Goal: Information Seeking & Learning: Learn about a topic

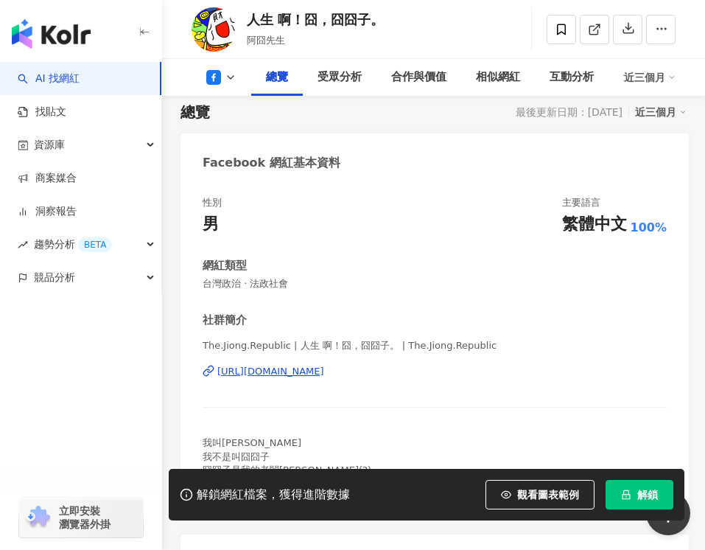
scroll to position [147, 0]
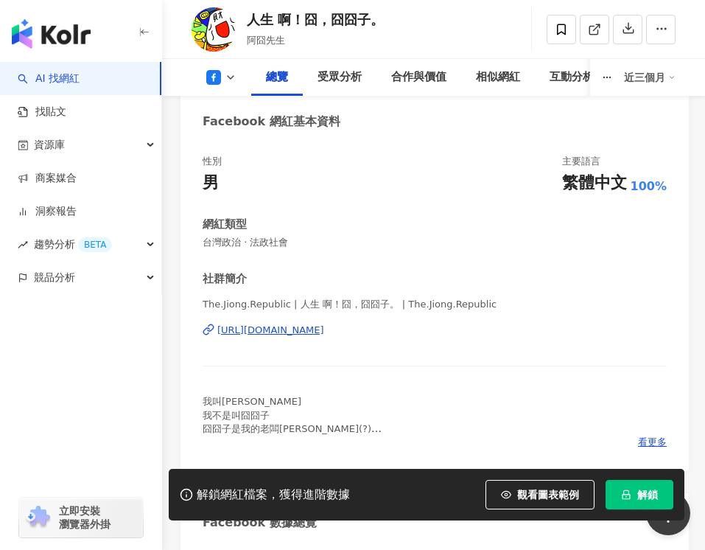
click at [324, 333] on div "[URL][DOMAIN_NAME]" at bounding box center [270, 329] width 107 height 13
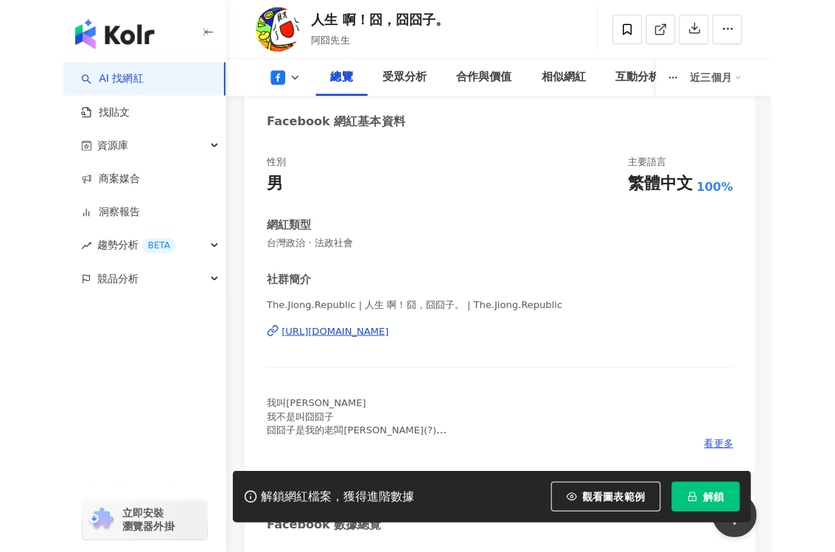
scroll to position [0, 0]
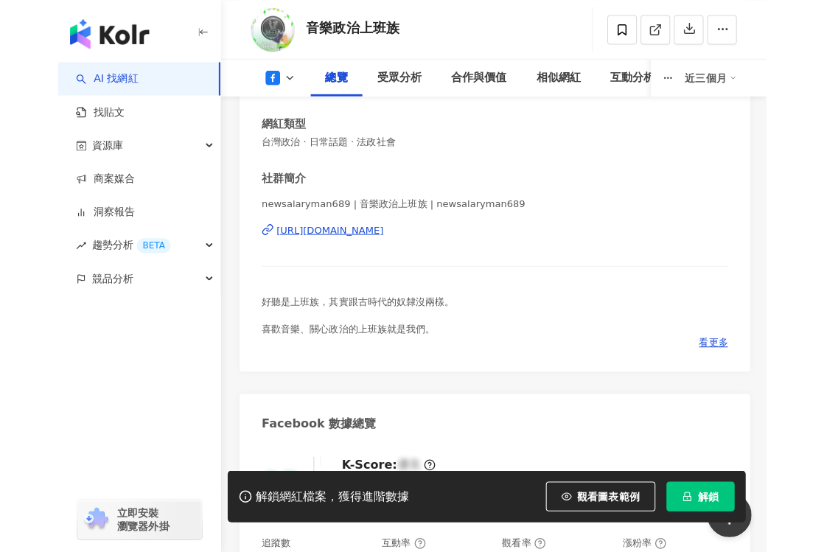
scroll to position [86, 0]
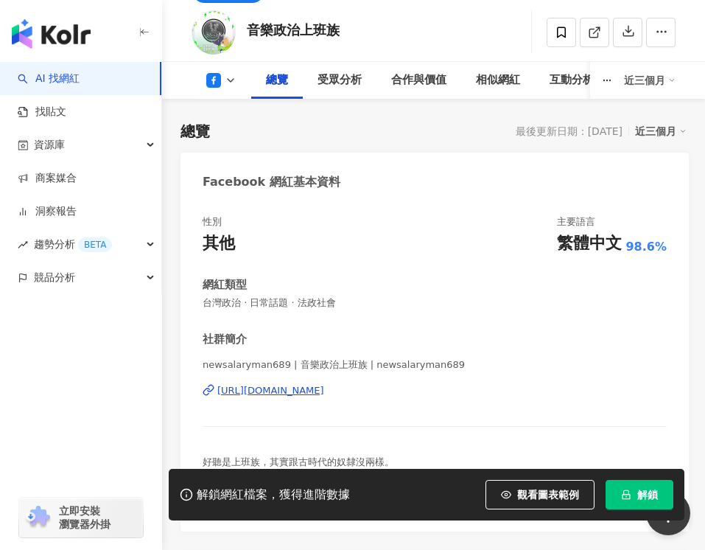
click at [323, 388] on div "https://www.facebook.com/1598116423791832" at bounding box center [270, 390] width 107 height 13
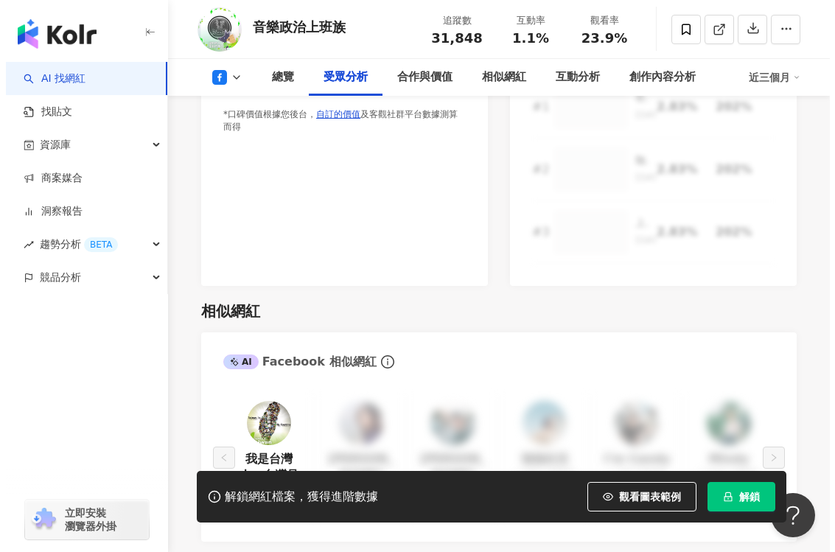
scroll to position [1591, 0]
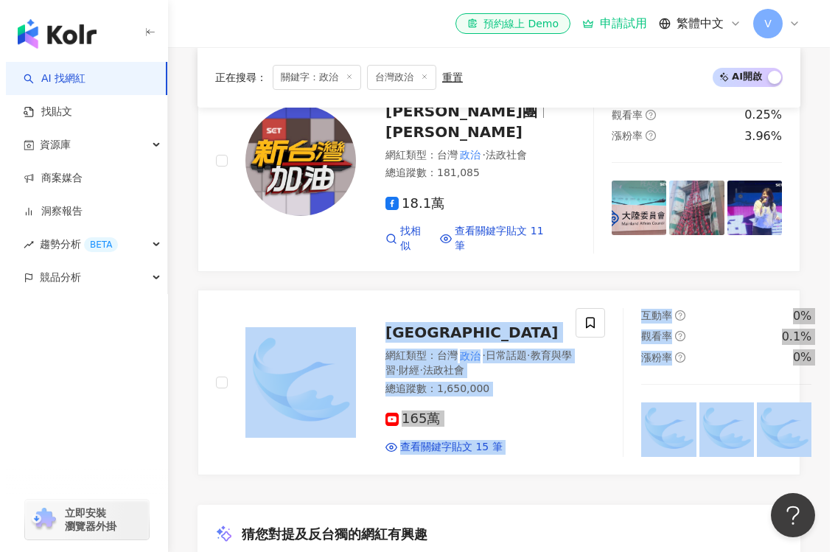
scroll to position [961, 0]
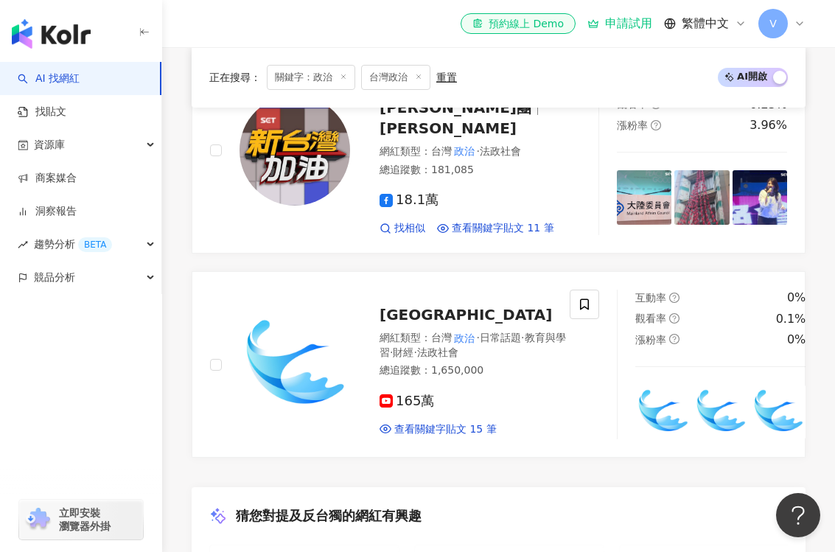
click at [416, 242] on div "音樂 政治 上班族 網紅類型 ： 台灣 政治 · 日常話題 · 法政社會 總追蹤數 ： 31,848 名稱 ： 音樂 政治 上班族 簡介 ： 好聽是上班族，其…" at bounding box center [499, 43] width 614 height 827
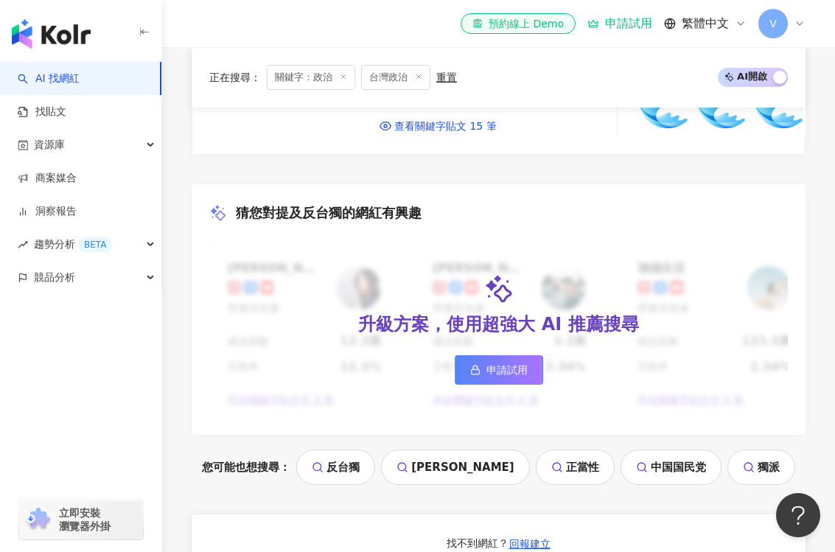
scroll to position [788, 0]
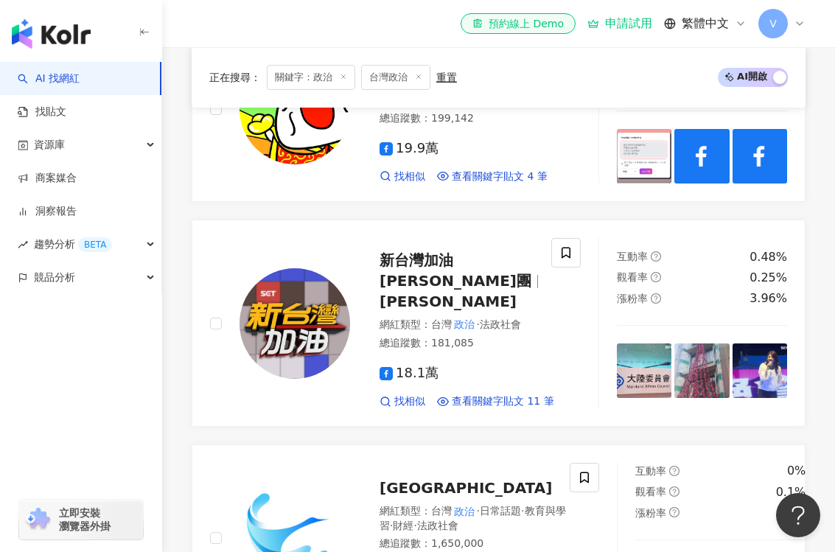
click at [704, 21] on icon at bounding box center [799, 24] width 12 height 12
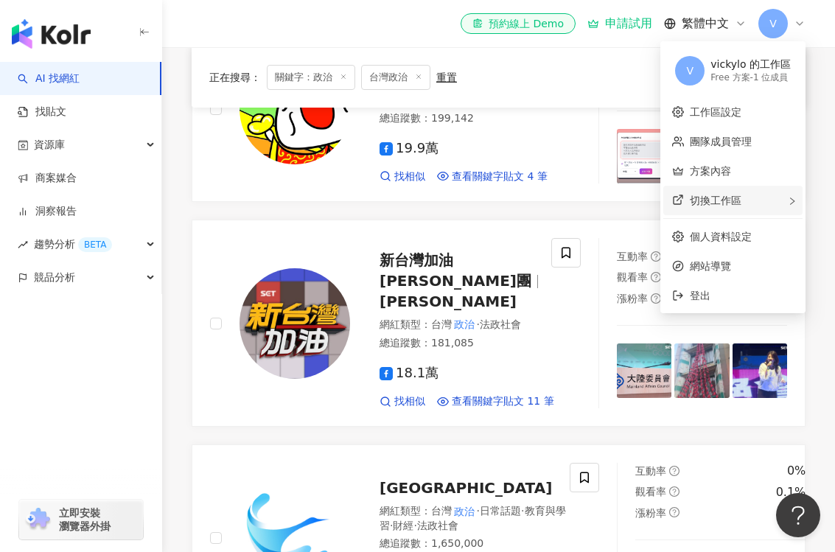
click at [704, 197] on div "切換工作區" at bounding box center [732, 200] width 139 height 29
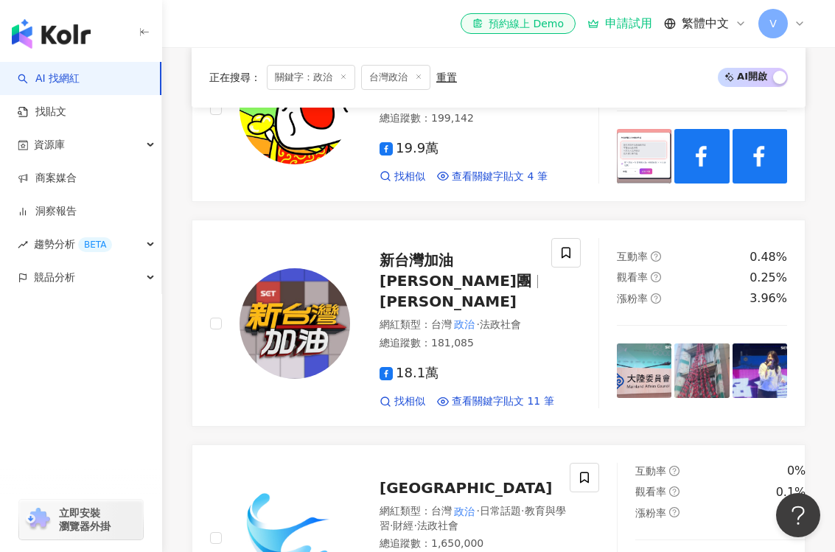
click at [604, 106] on div "正在搜尋 ： 關鍵字：政治 台灣政治 重置 AI 開啟 AI 關閉" at bounding box center [499, 77] width 614 height 60
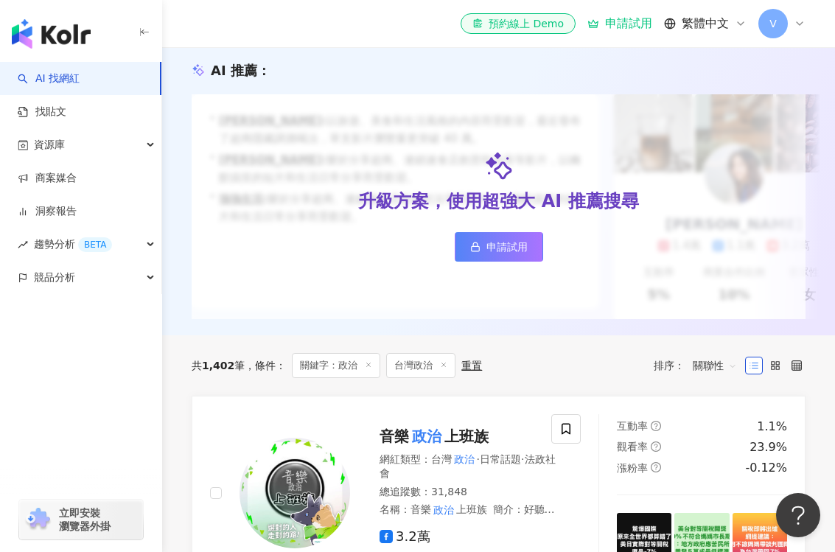
scroll to position [0, 0]
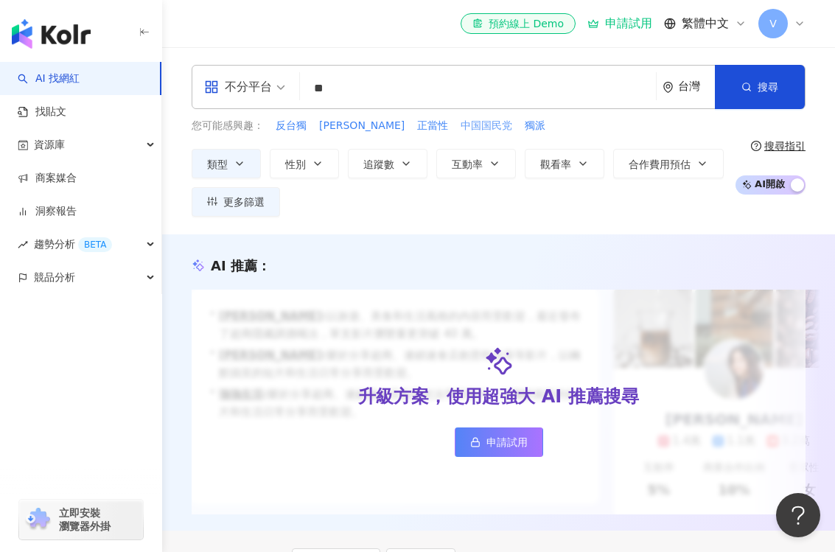
click at [460, 124] on span "中国国民党" at bounding box center [486, 126] width 52 height 15
type input "*****"
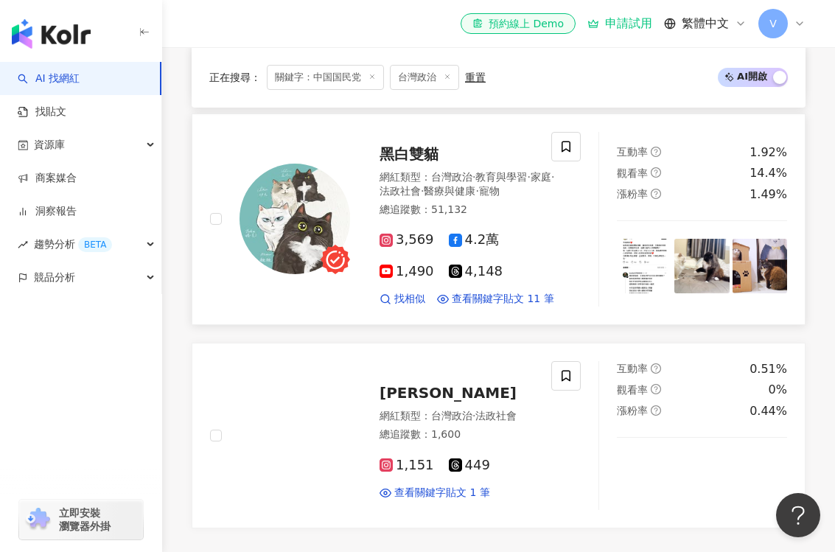
scroll to position [1002, 0]
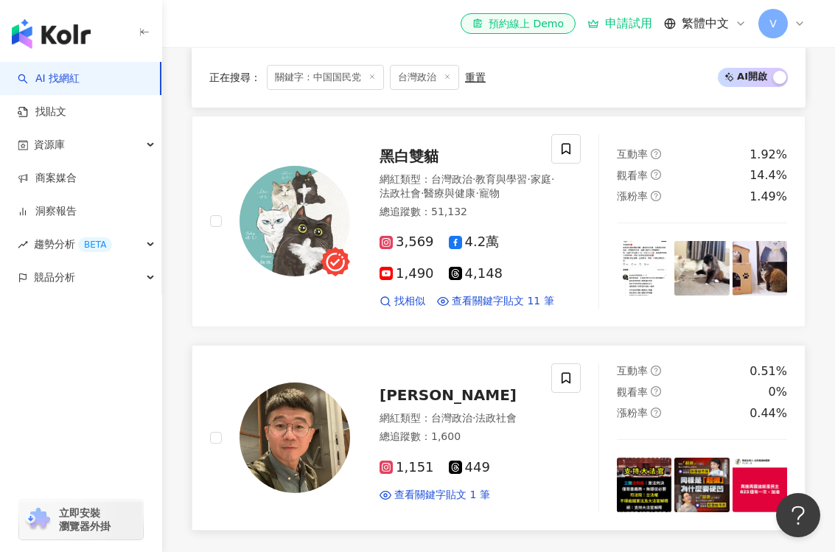
click at [296, 397] on img at bounding box center [294, 437] width 111 height 111
click at [374, 75] on line at bounding box center [373, 77] width 4 height 4
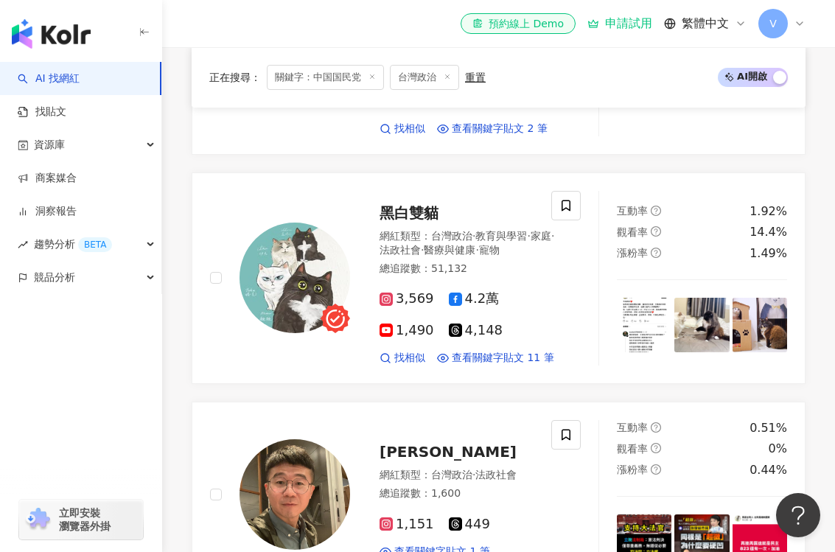
scroll to position [500, 0]
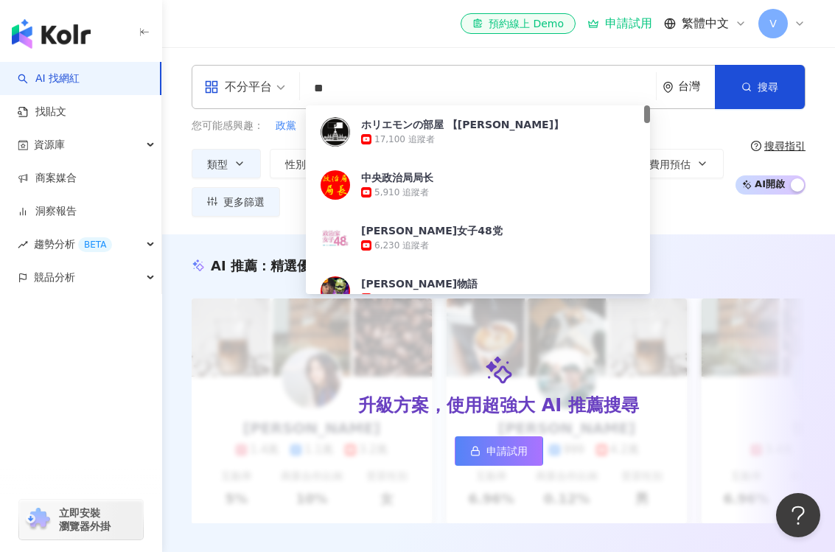
type input "*"
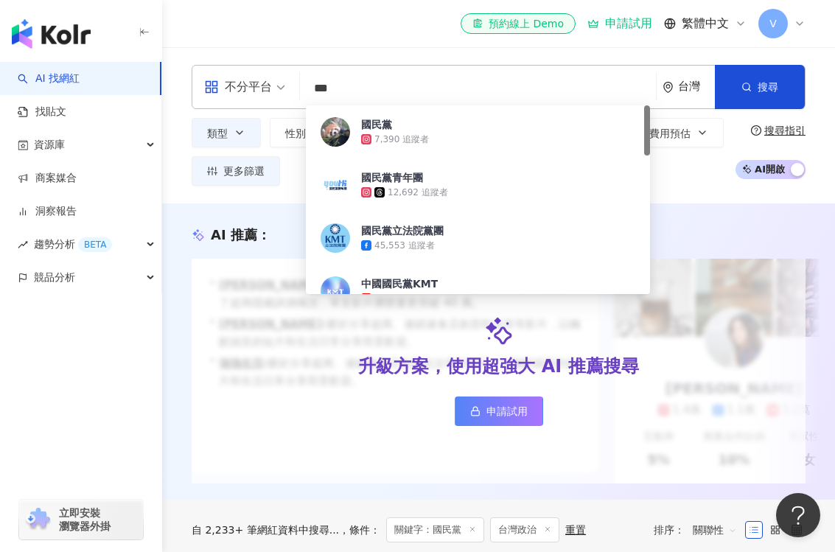
click at [379, 50] on div "不分平台 *** 台灣 搜尋 5c4183c5-b0cc-4813-beb1-698adbfe4018 國民黨 7,390 追蹤者 國民黨青年團 12,692…" at bounding box center [498, 125] width 673 height 156
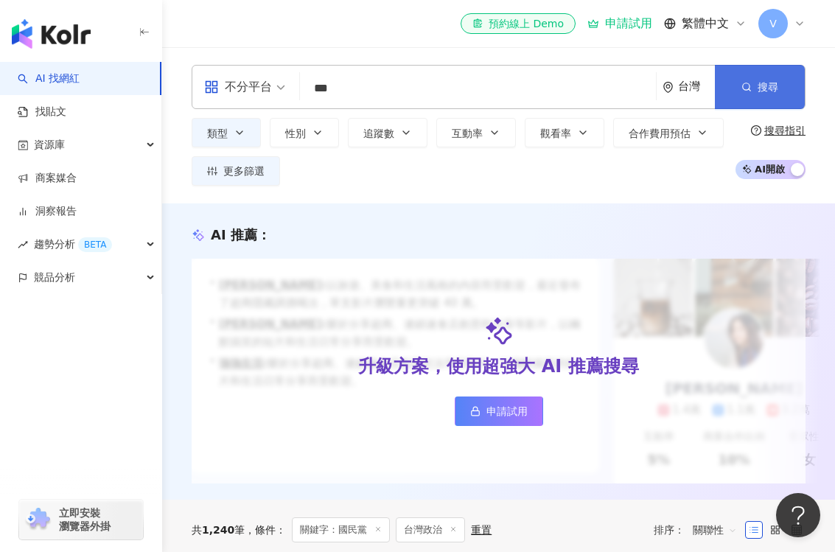
click at [704, 91] on span "搜尋" at bounding box center [767, 87] width 21 height 12
click at [385, 91] on input "***" at bounding box center [478, 88] width 344 height 28
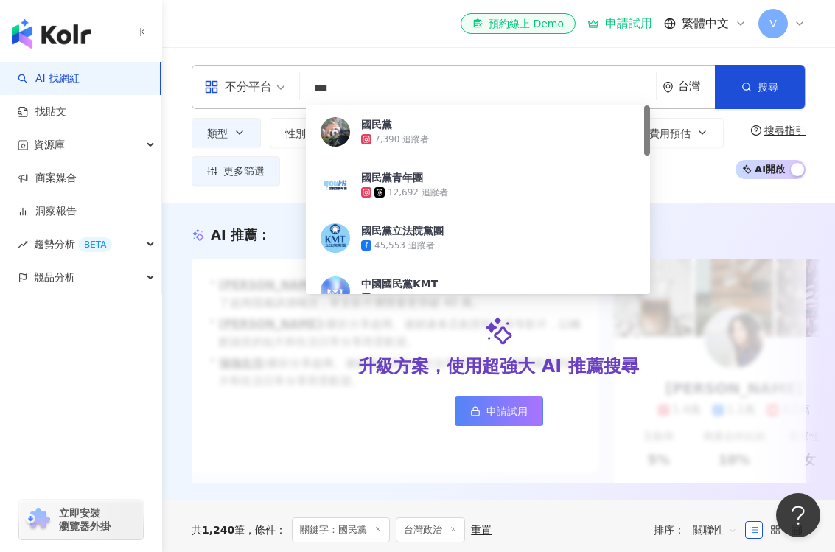
drag, startPoint x: 385, startPoint y: 91, endPoint x: 278, endPoint y: 98, distance: 106.3
click at [278, 98] on div "不分平台 *** 台灣 搜尋 5c4183c5-b0cc-4813-beb1-698adbfe4018 國民黨 7,390 追蹤者 國民黨青年團 12,692…" at bounding box center [499, 87] width 614 height 44
type input "*"
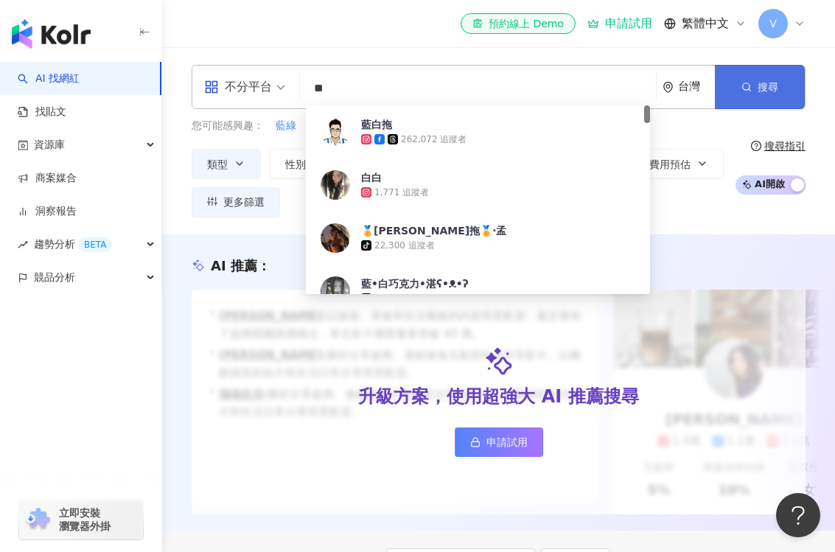
click at [704, 87] on span "搜尋" at bounding box center [767, 87] width 21 height 12
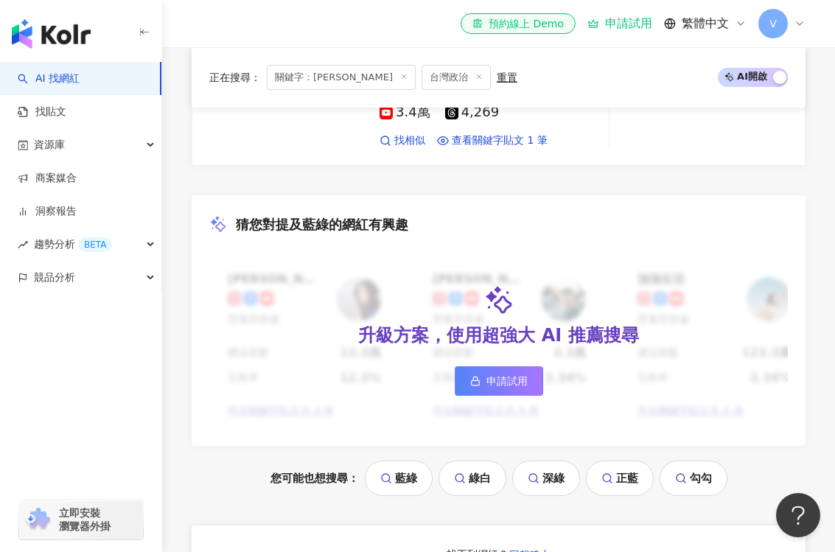
scroll to position [1028, 0]
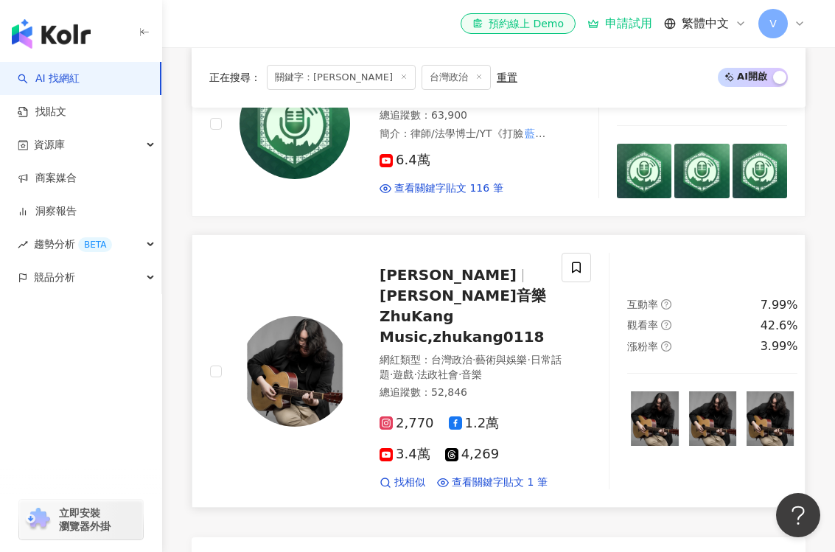
click at [414, 284] on span "朱康" at bounding box center [454, 275] width 150 height 18
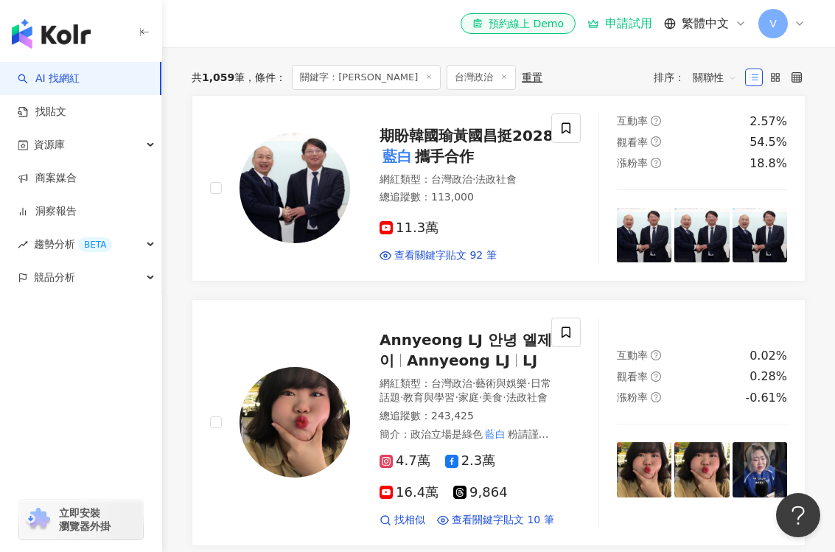
scroll to position [0, 0]
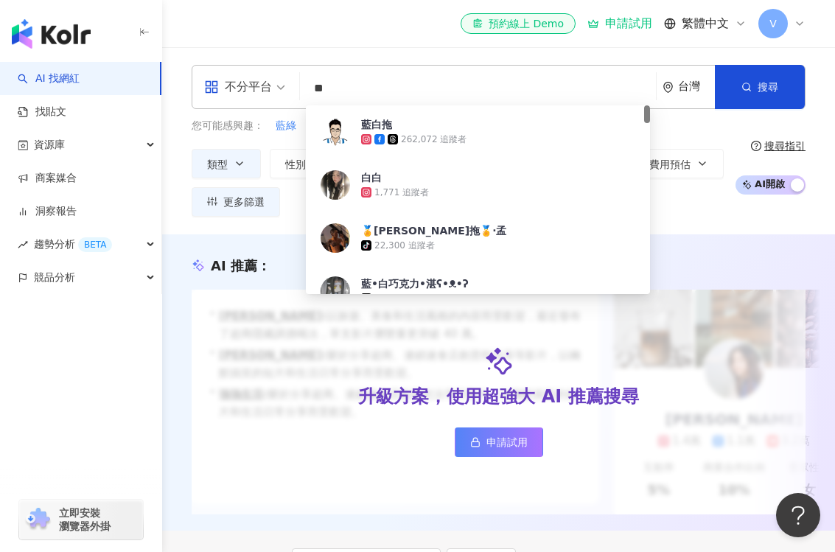
drag, startPoint x: 358, startPoint y: 91, endPoint x: 326, endPoint y: 85, distance: 32.2
click at [326, 85] on input "**" at bounding box center [478, 88] width 344 height 28
click at [353, 85] on input "**" at bounding box center [478, 88] width 344 height 28
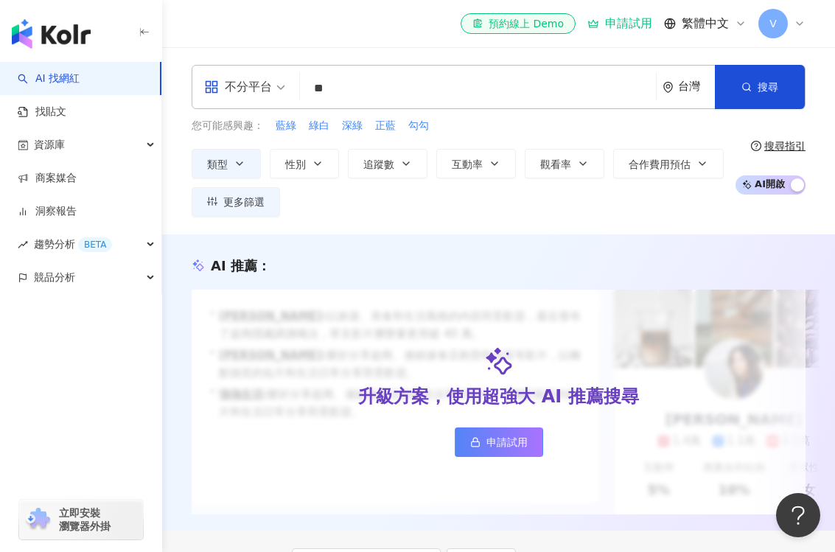
click at [295, 25] on div "el-icon-cs 預約線上 Demo 申請試用 繁體中文 V" at bounding box center [499, 23] width 614 height 47
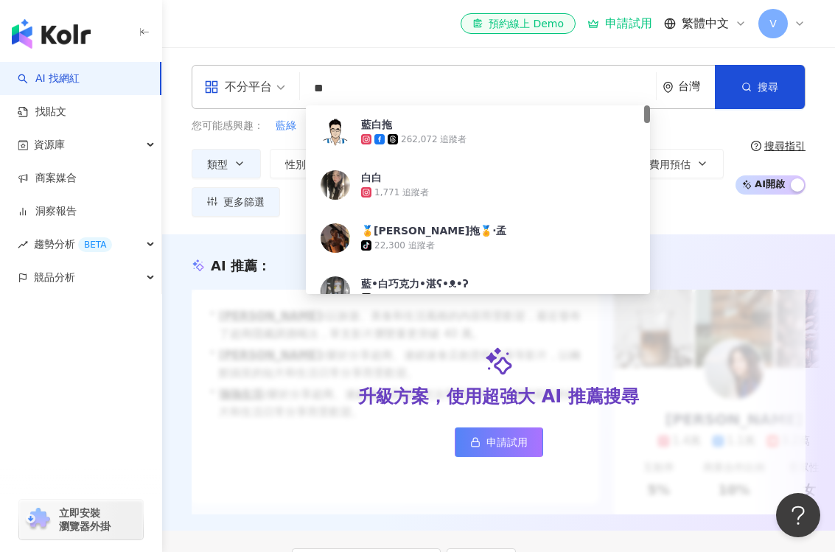
drag, startPoint x: 348, startPoint y: 86, endPoint x: 296, endPoint y: 80, distance: 52.6
click at [296, 80] on div "不分平台 ** 台灣 搜尋 e3de614e-0abe-4aa1-8dd0-20e71c5034e4 藍白拖 262,072 追蹤者 白白 1,771 追蹤者…" at bounding box center [499, 87] width 614 height 44
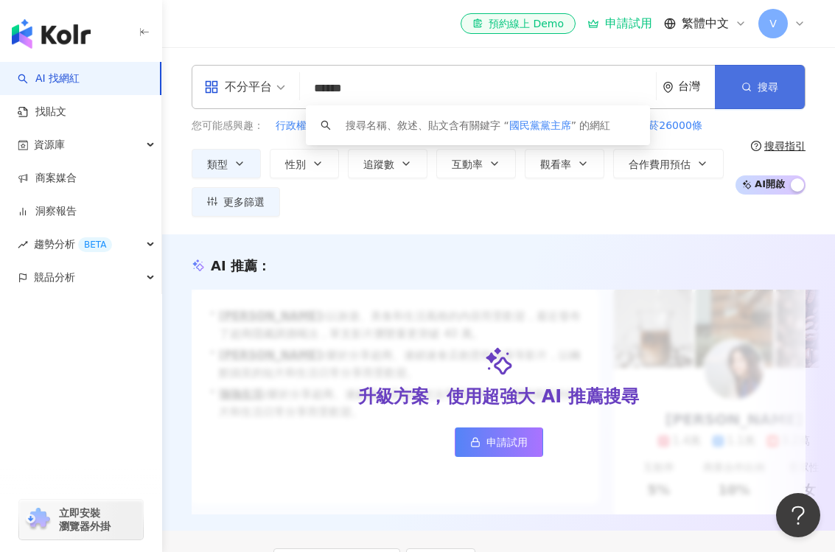
type input "******"
click at [704, 74] on button "搜尋" at bounding box center [760, 87] width 90 height 44
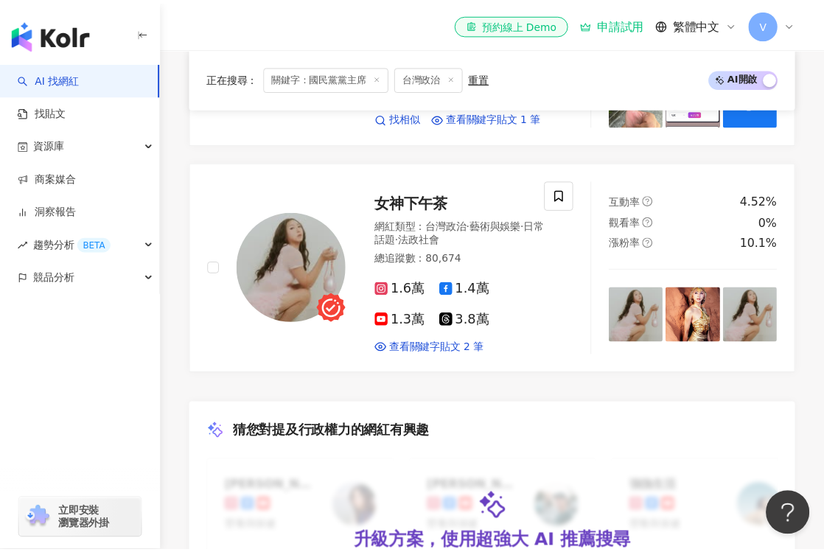
scroll to position [1109, 0]
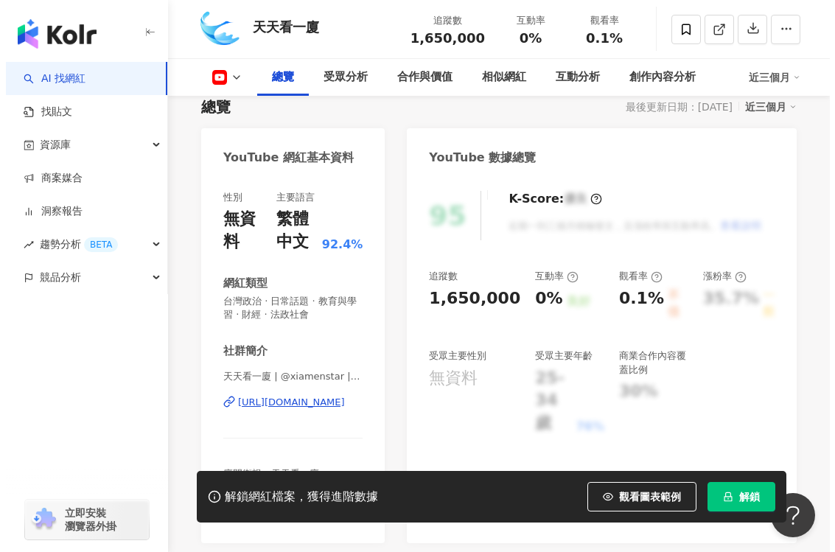
scroll to position [116, 0]
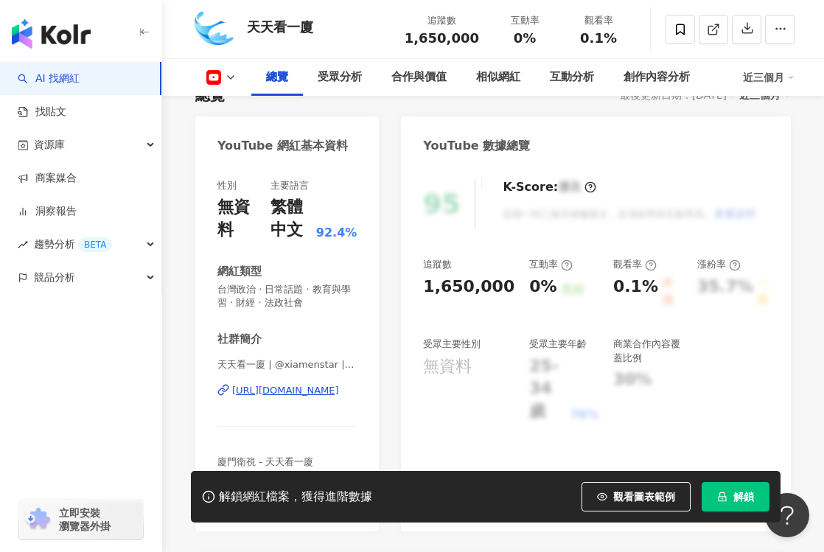
click at [320, 388] on div "https://www.youtube.com/channel/UCPe5NCNPzox5bIxrfF7fMmQ" at bounding box center [285, 390] width 107 height 13
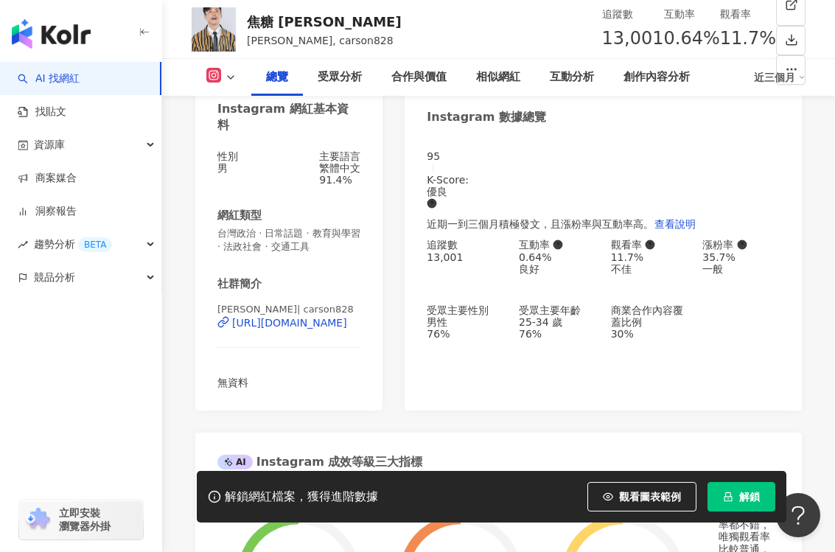
scroll to position [146, 0]
click at [339, 328] on div "https://www.instagram.com/carson828/" at bounding box center [289, 322] width 115 height 12
drag, startPoint x: 246, startPoint y: 15, endPoint x: 320, endPoint y: 16, distance: 73.7
click at [320, 16] on div "焦糖 陳嘉行" at bounding box center [324, 22] width 155 height 18
copy div "焦糖 陳嘉行"
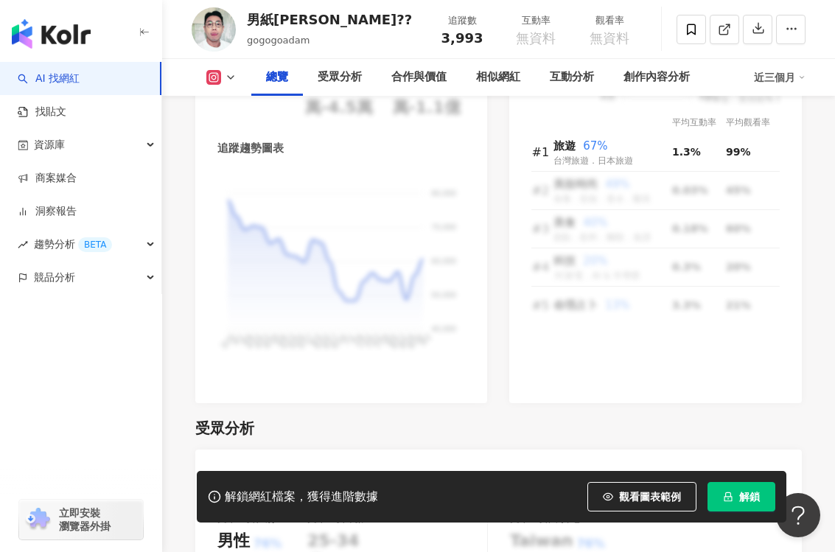
scroll to position [1028, 0]
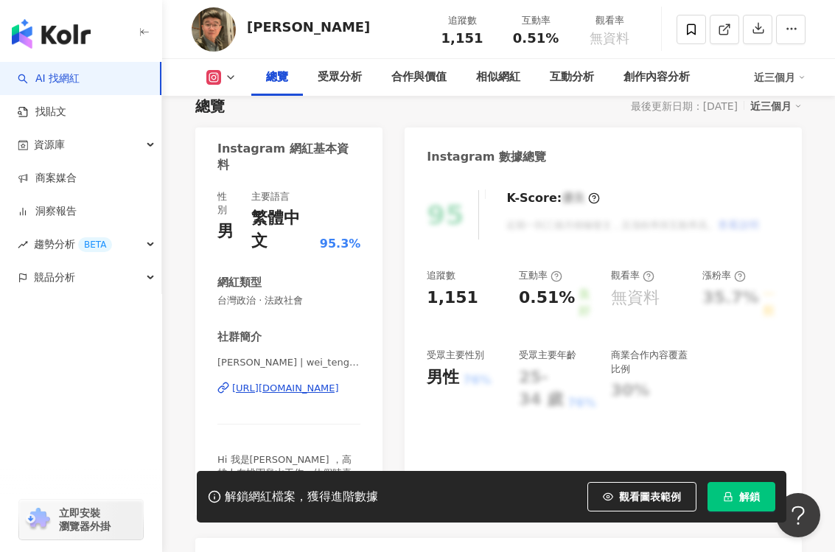
scroll to position [105, 0]
click at [315, 382] on div "https://www.instagram.com/wei_teng_chang/" at bounding box center [285, 388] width 107 height 13
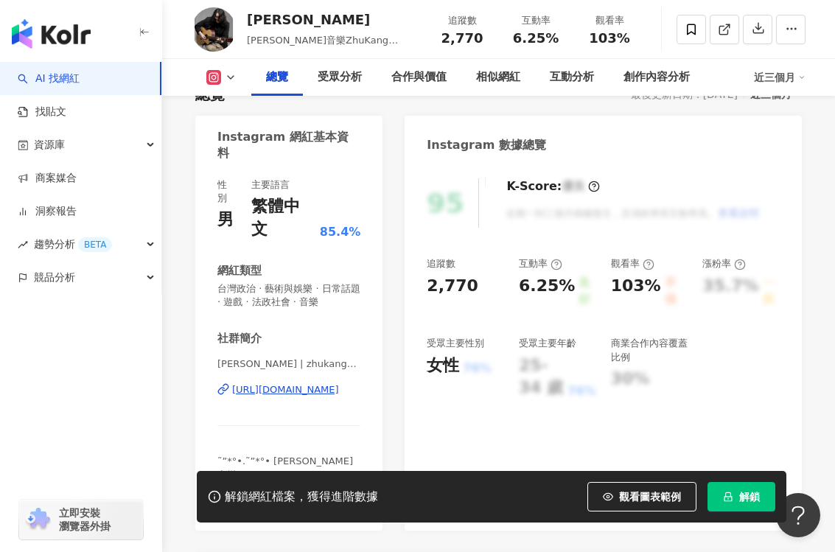
scroll to position [102, 0]
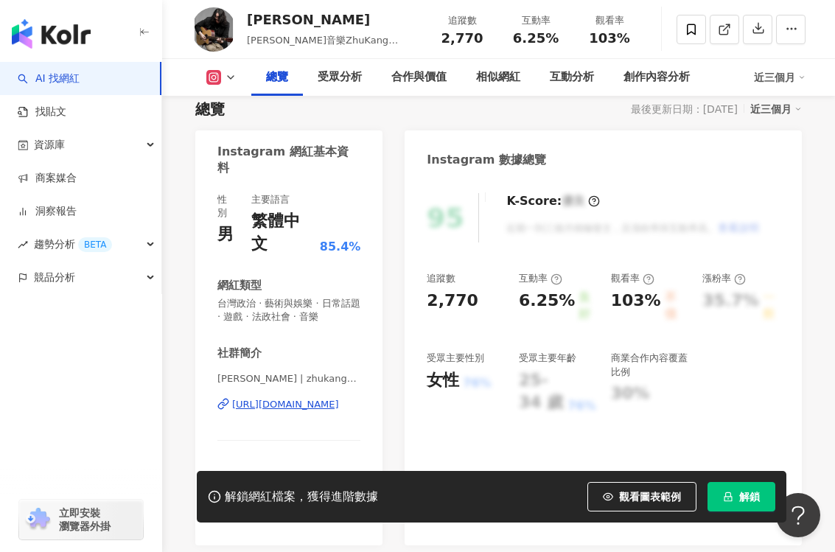
click at [319, 398] on div "[URL][DOMAIN_NAME]" at bounding box center [285, 404] width 107 height 13
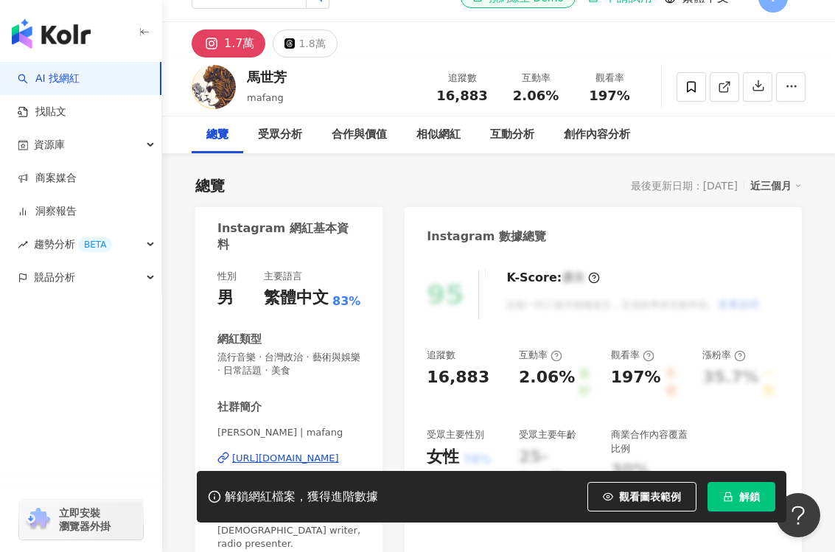
scroll to position [27, 0]
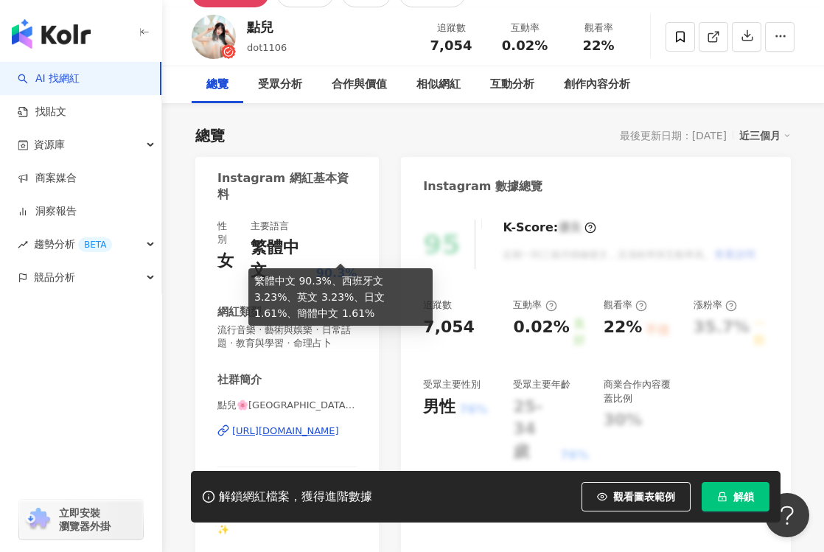
scroll to position [51, 0]
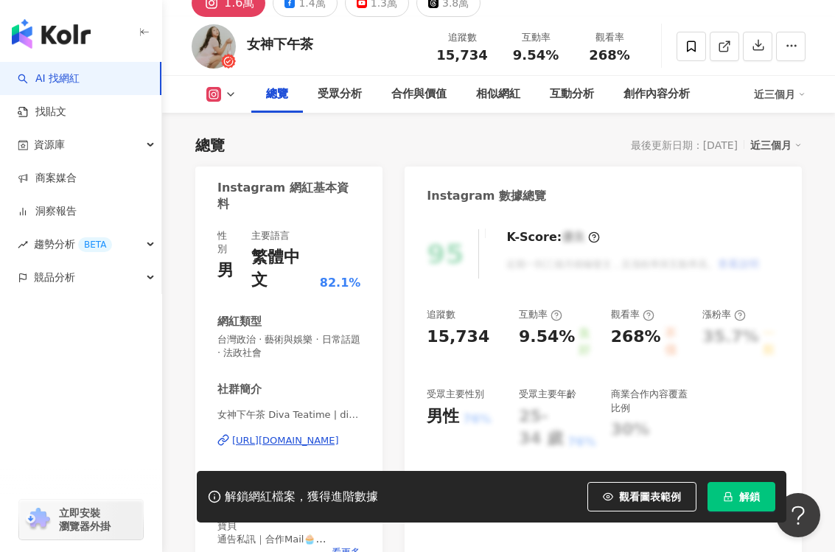
scroll to position [25, 0]
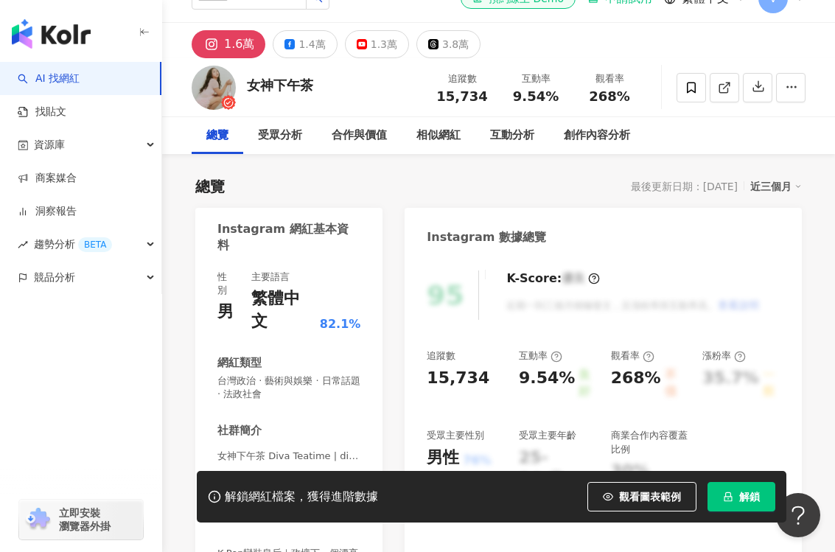
click at [297, 475] on div "https://www.instagram.com/divateatime/" at bounding box center [285, 481] width 107 height 13
